Goal: Information Seeking & Learning: Learn about a topic

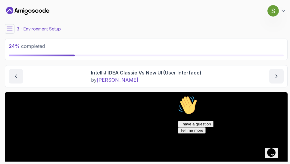
scroll to position [87, 0]
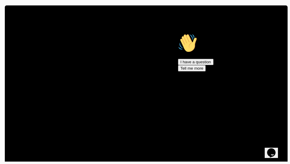
click at [178, 33] on icon "Chat attention grabber" at bounding box center [178, 33] width 0 height 0
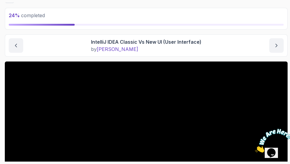
scroll to position [0, 0]
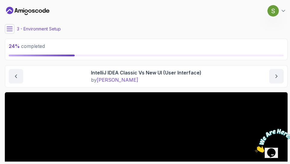
click at [8, 28] on icon at bounding box center [10, 29] width 6 height 6
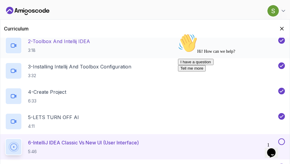
scroll to position [88, 0]
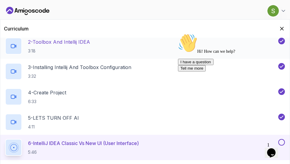
click at [72, 126] on p "4:11" at bounding box center [53, 127] width 51 height 6
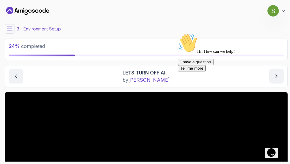
click at [178, 33] on icon "Chat attention grabber" at bounding box center [178, 33] width 0 height 0
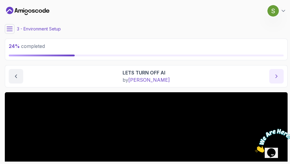
click at [274, 75] on icon "next content" at bounding box center [276, 76] width 6 height 6
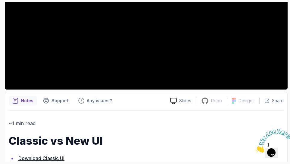
scroll to position [161, 0]
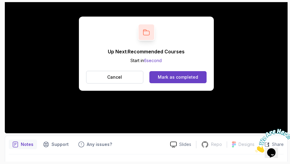
scroll to position [118, 0]
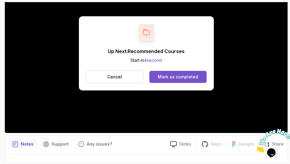
click at [178, 76] on div "Mark as completed" at bounding box center [178, 77] width 40 height 6
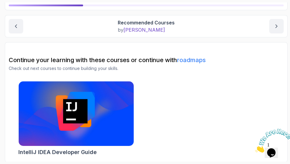
scroll to position [15, 0]
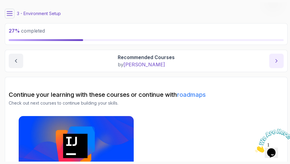
click at [277, 59] on icon "next content" at bounding box center [276, 61] width 6 height 6
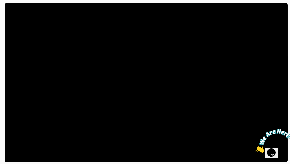
scroll to position [90, 0]
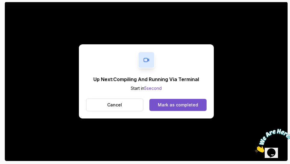
click at [167, 105] on div "Mark as completed" at bounding box center [178, 105] width 40 height 6
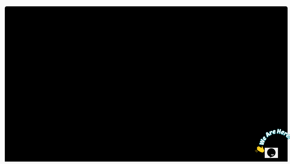
scroll to position [85, 0]
